Goal: Task Accomplishment & Management: Complete application form

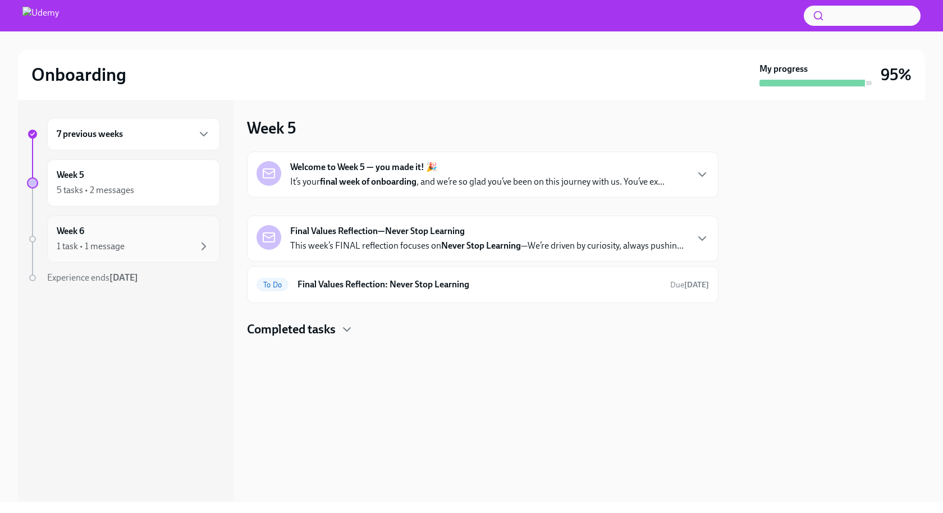
click at [97, 232] on div "Week 6 1 task • 1 message" at bounding box center [134, 239] width 154 height 28
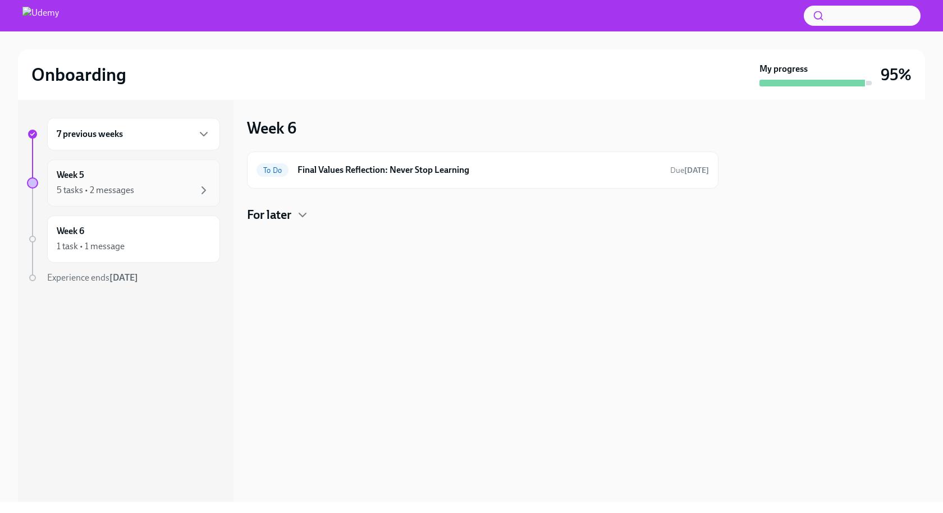
click at [106, 200] on div "Week 5 5 tasks • 2 messages" at bounding box center [133, 182] width 173 height 47
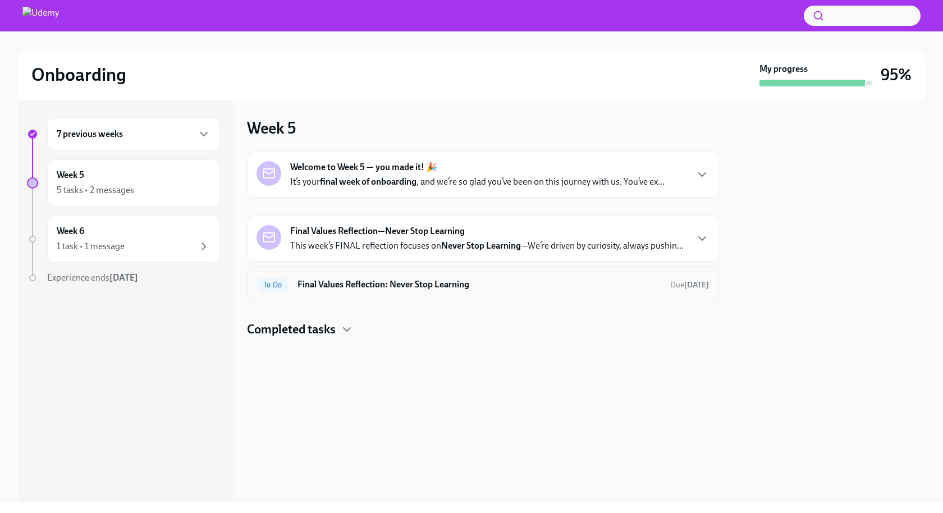
click at [337, 278] on h6 "Final Values Reflection: Never Stop Learning" at bounding box center [479, 284] width 364 height 12
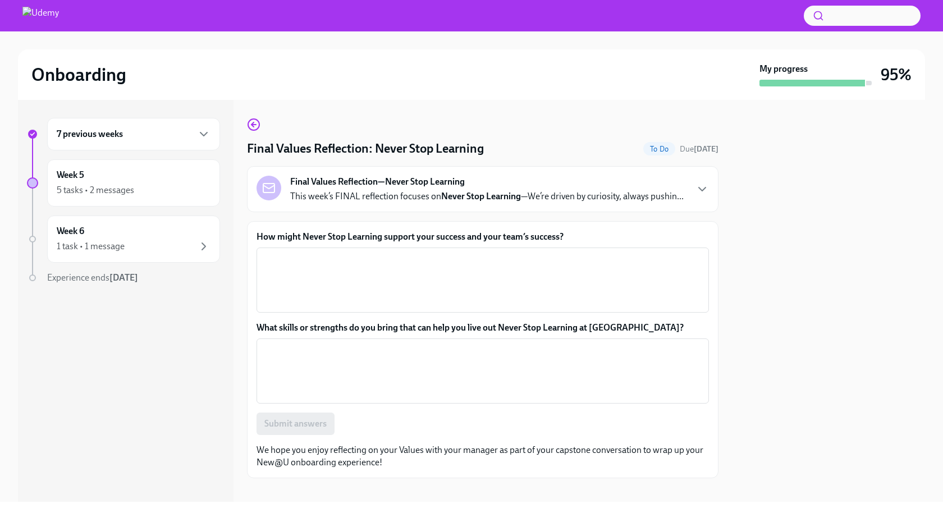
click at [397, 199] on p "This week’s FINAL reflection focuses on Never Stop Learning —We’re driven by cu…" at bounding box center [486, 196] width 393 height 12
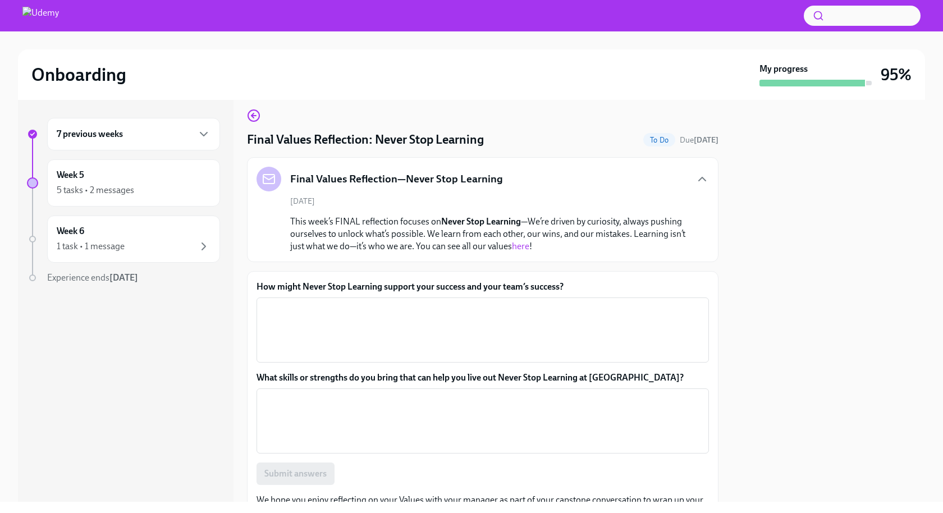
scroll to position [10, 0]
click at [296, 311] on textarea "How might Never Stop Learning support your success and your team’s success?" at bounding box center [482, 329] width 439 height 54
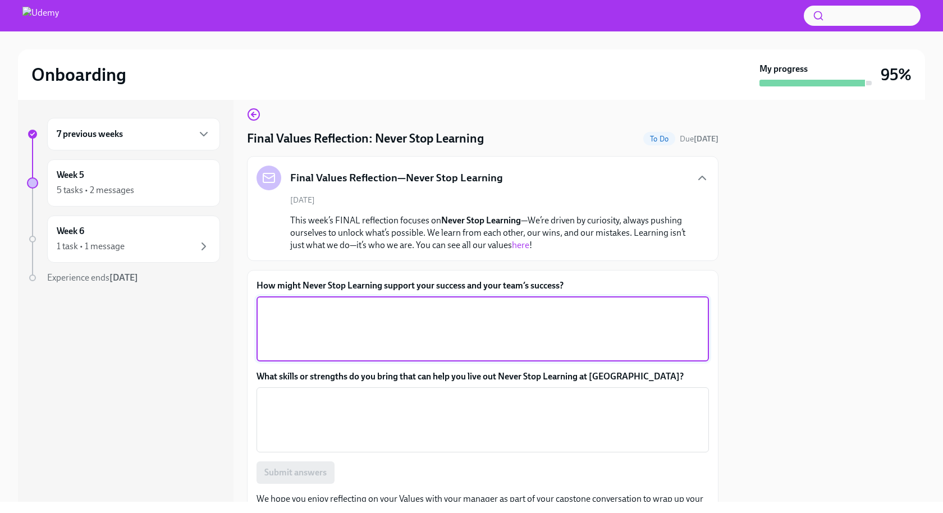
paste textarea "Never Stop Learning empowers me to stay curious, adapt to change, and continuou…"
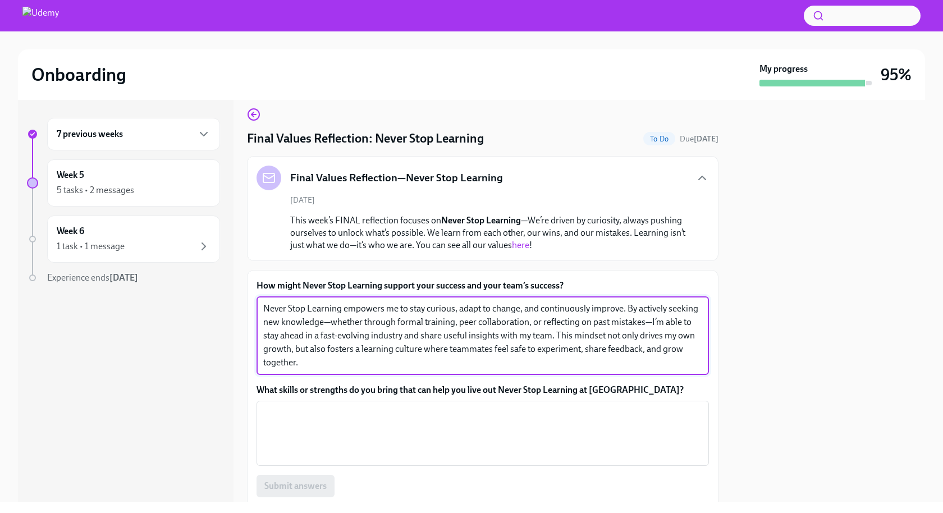
type textarea "Never Stop Learning empowers me to stay curious, adapt to change, and continuou…"
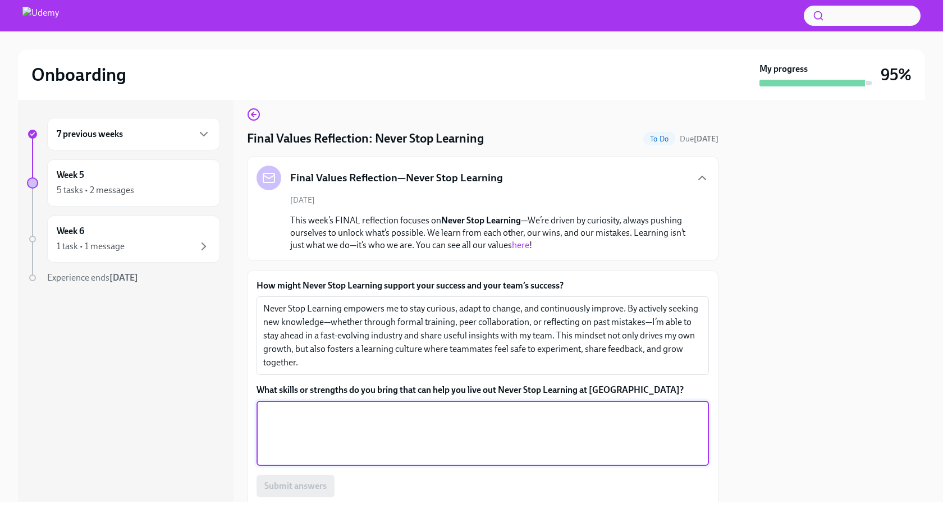
click at [273, 426] on textarea "What skills or strengths do you bring that can help you live out Never Stop Lea…" at bounding box center [482, 433] width 439 height 54
paste textarea "One of my key strengths is a growth mindset—I’m always open to learning, even f…"
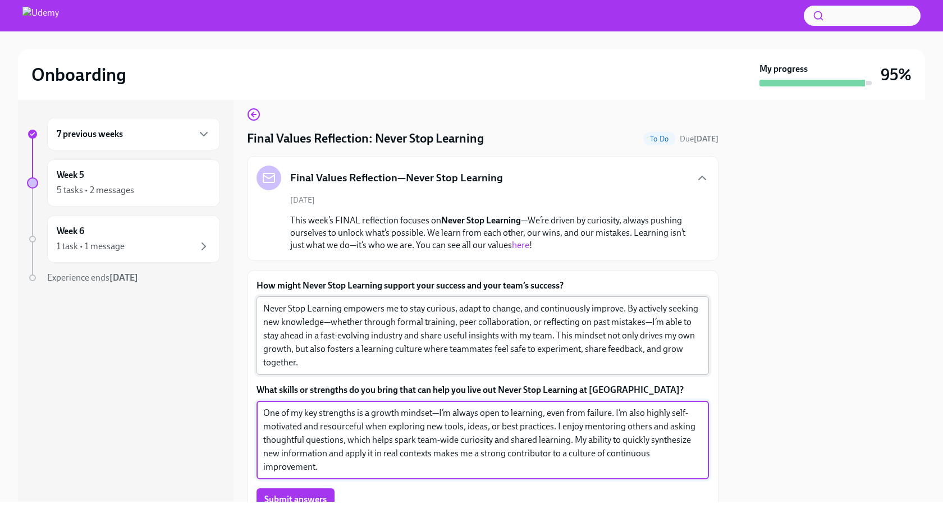
scroll to position [66, 0]
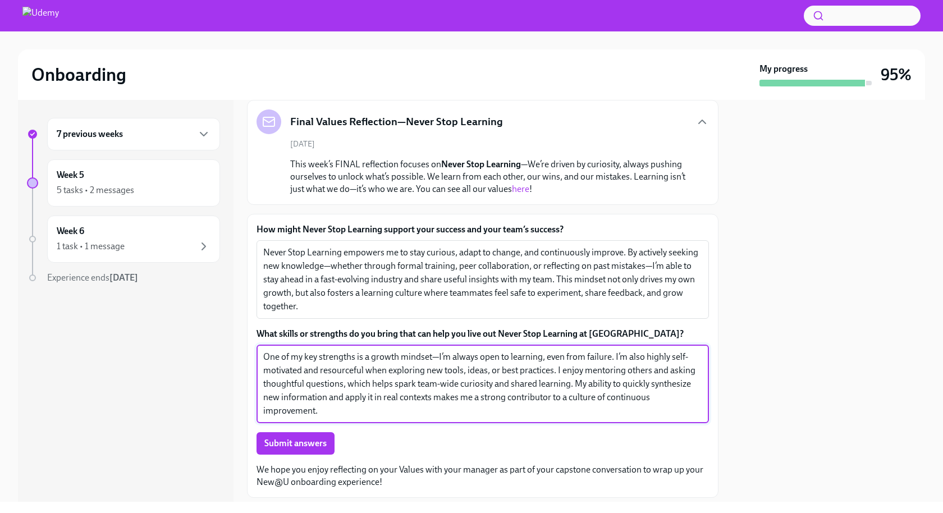
type textarea "One of my key strengths is a growth mindset—I’m always open to learning, even f…"
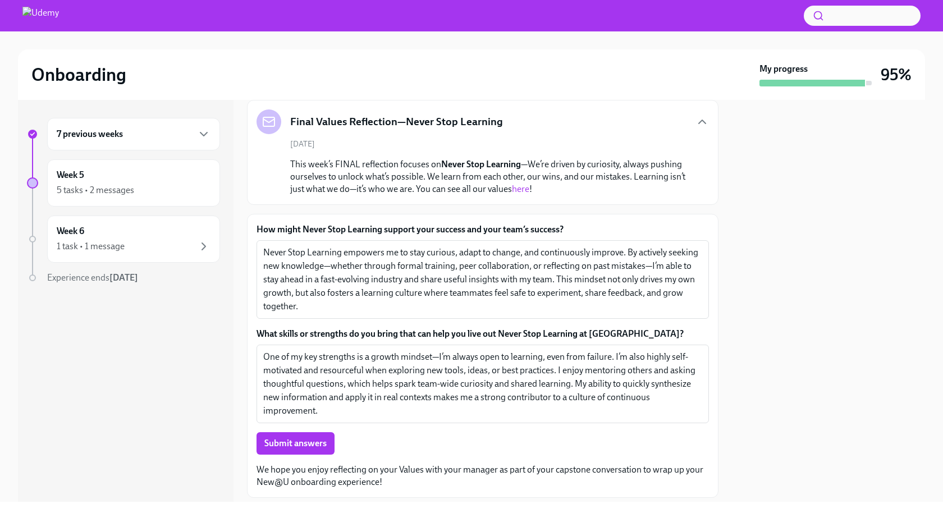
click at [282, 455] on div "How might Never Stop Learning support your success and your team’s success? Nev…" at bounding box center [482, 355] width 452 height 265
click at [282, 449] on button "Submit answers" at bounding box center [295, 443] width 78 height 22
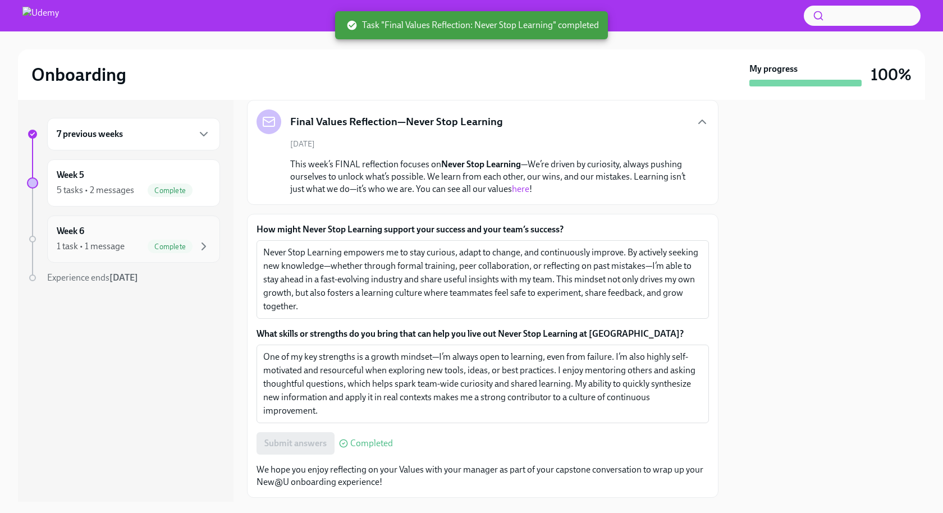
click at [117, 245] on div "1 task • 1 message" at bounding box center [91, 246] width 68 height 12
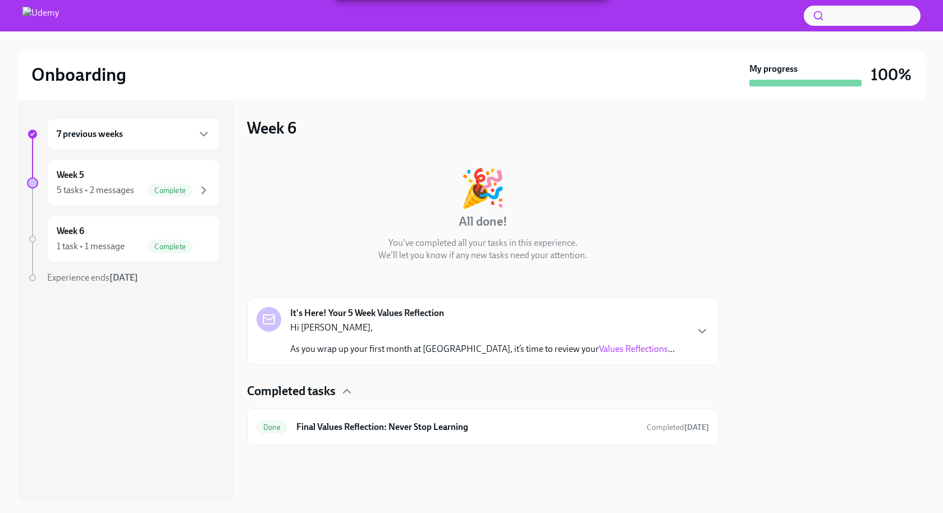
click at [326, 325] on p "Hi [PERSON_NAME]," at bounding box center [482, 327] width 384 height 12
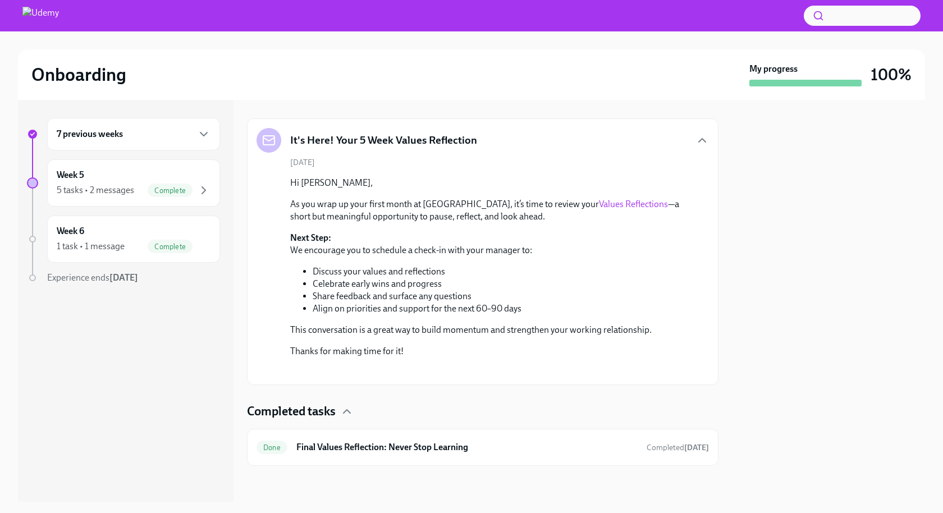
scroll to position [275, 0]
click at [77, 189] on div "5 tasks • 2 messages" at bounding box center [95, 190] width 77 height 12
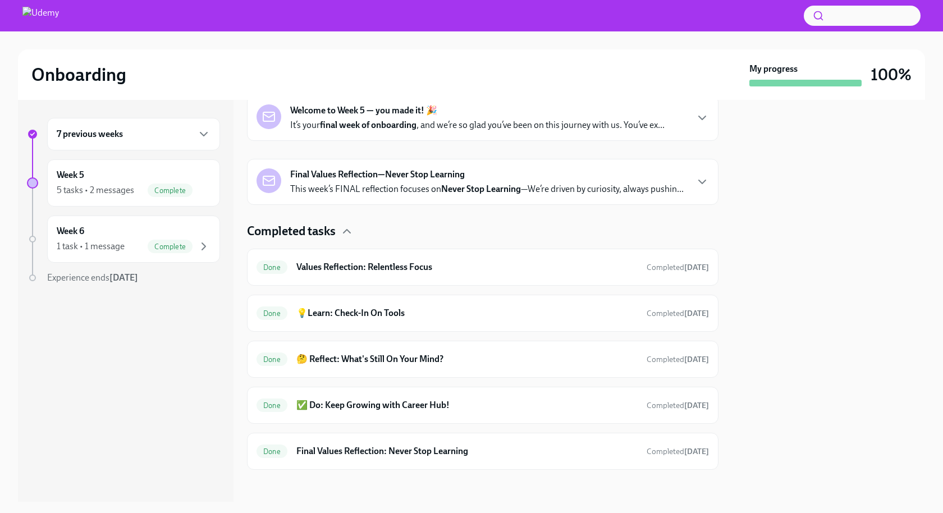
click at [91, 143] on div "7 previous weeks" at bounding box center [133, 134] width 173 height 33
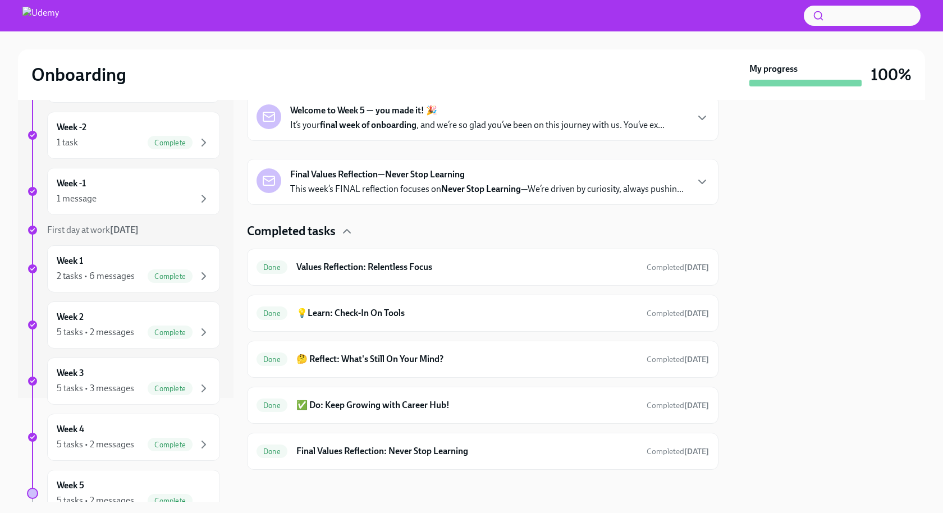
scroll to position [0, 0]
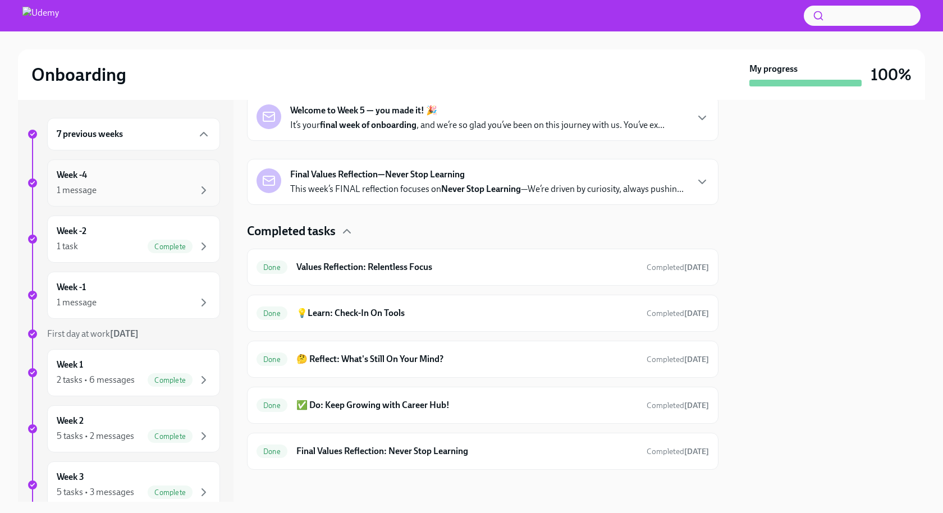
click at [113, 189] on div "1 message" at bounding box center [134, 189] width 154 height 13
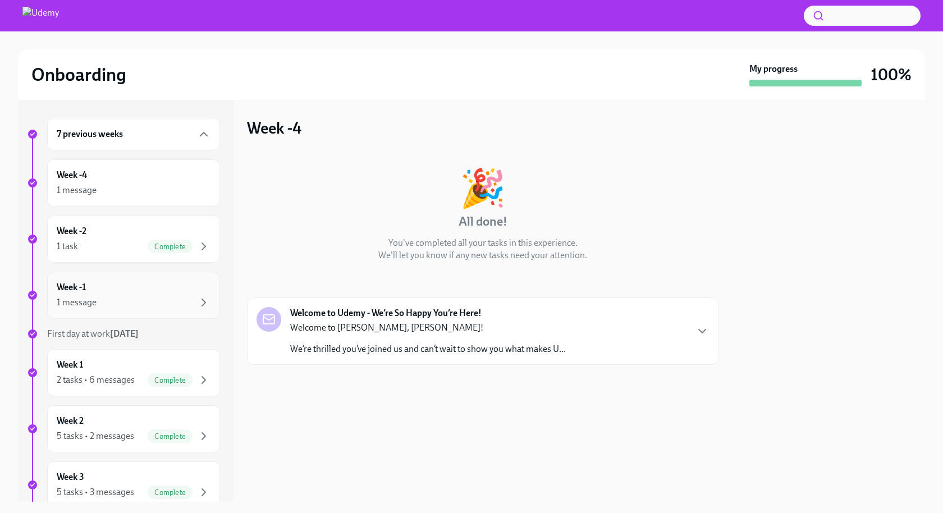
click at [103, 299] on div "1 message" at bounding box center [134, 302] width 154 height 13
click at [204, 136] on icon "button" at bounding box center [203, 133] width 13 height 13
